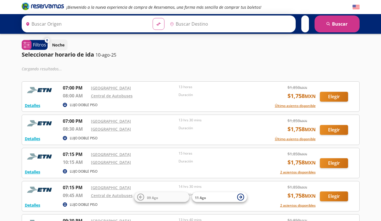
type input "[GEOGRAPHIC_DATA], [GEOGRAPHIC_DATA]"
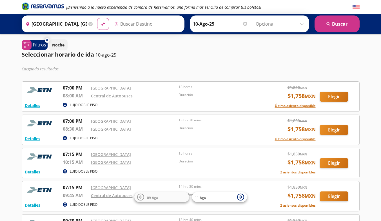
type input "[GEOGRAPHIC_DATA], [GEOGRAPHIC_DATA]"
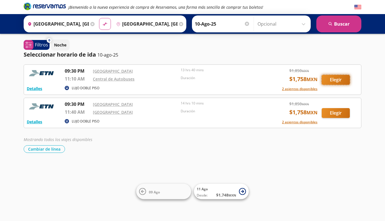
click at [335, 83] on button "Elegir" at bounding box center [336, 80] width 28 height 10
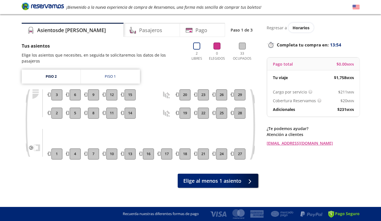
scroll to position [13, 0]
click at [106, 148] on button "10" at bounding box center [111, 153] width 11 height 11
click at [110, 148] on button "10" at bounding box center [111, 153] width 11 height 11
click at [129, 148] on button "13" at bounding box center [129, 153] width 11 height 11
click at [152, 150] on button "16" at bounding box center [148, 153] width 11 height 11
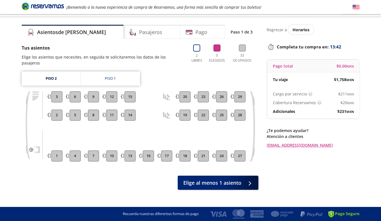
scroll to position [10, 0]
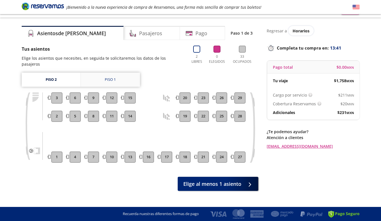
click at [97, 73] on link "Piso 1" at bounding box center [110, 80] width 59 height 14
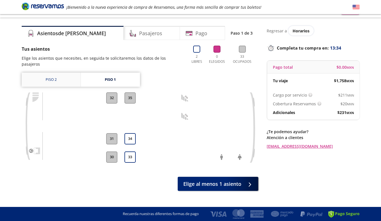
click at [58, 75] on link "Piso 2" at bounding box center [51, 80] width 59 height 14
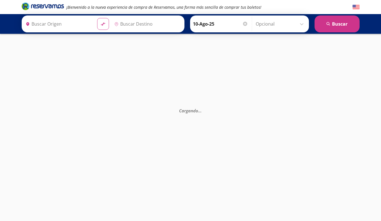
type input "[GEOGRAPHIC_DATA], [GEOGRAPHIC_DATA]"
